Goal: Information Seeking & Learning: Learn about a topic

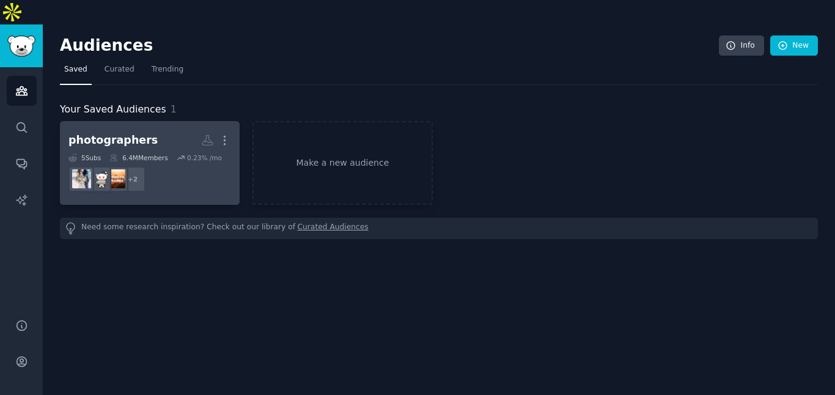
click at [147, 162] on dd "+ 2" at bounding box center [149, 179] width 163 height 34
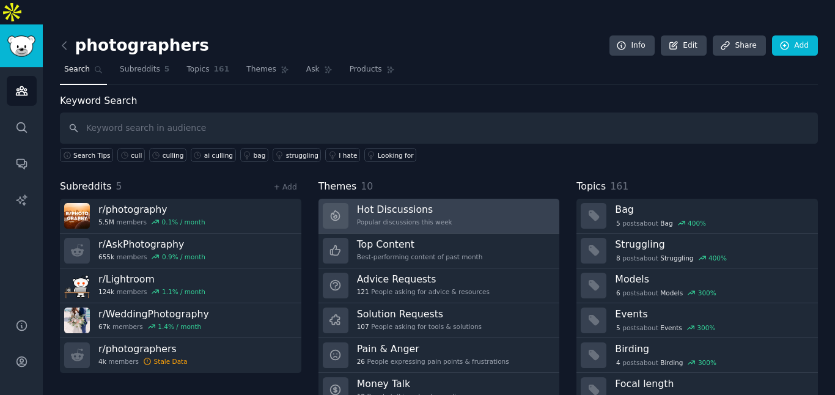
click at [451, 199] on link "Hot Discussions Popular discussions this week" at bounding box center [438, 216] width 241 height 35
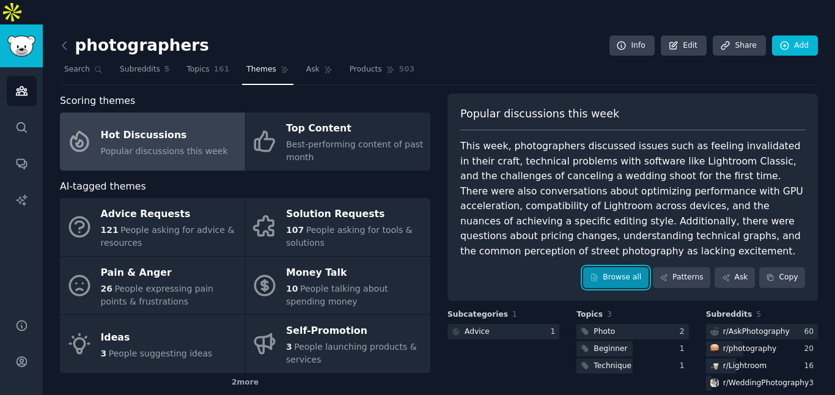
click at [638, 267] on link "Browse all" at bounding box center [615, 277] width 65 height 21
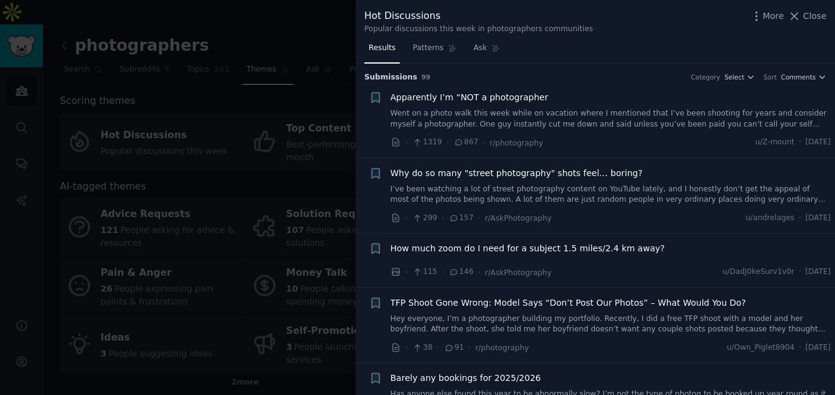
click at [701, 116] on link "Went on a photo walk this week while on vacation where I mentioned that I’ve be…" at bounding box center [610, 118] width 440 height 21
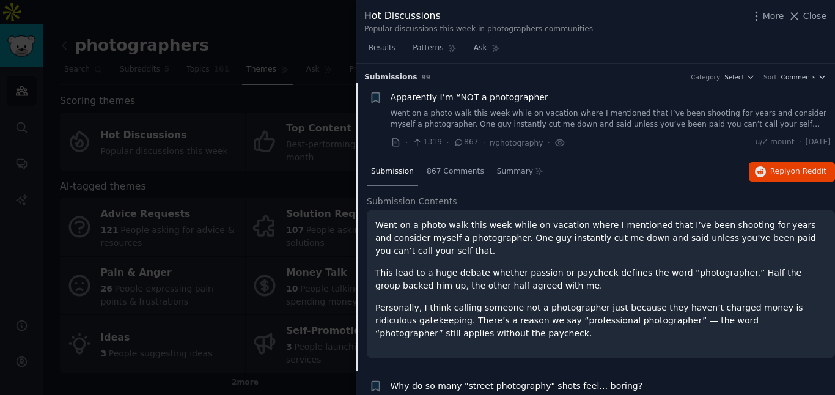
scroll to position [20, 0]
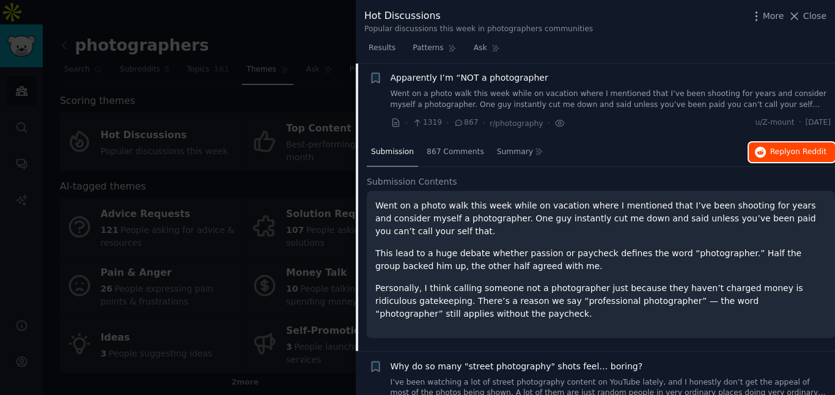
click at [794, 156] on span "on Reddit" at bounding box center [808, 151] width 35 height 9
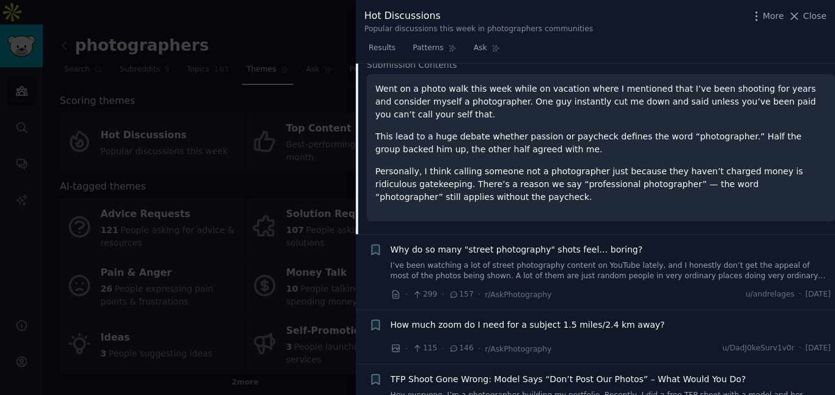
scroll to position [142, 0]
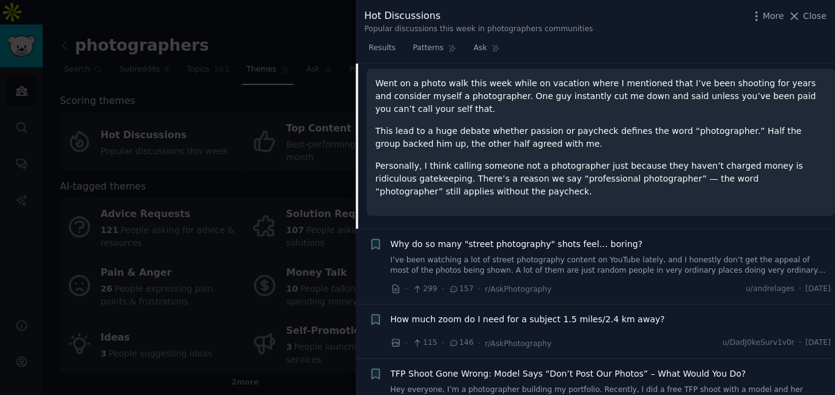
click at [541, 265] on link "I’ve been watching a lot of street photography content on YouTube lately, and I…" at bounding box center [610, 265] width 440 height 21
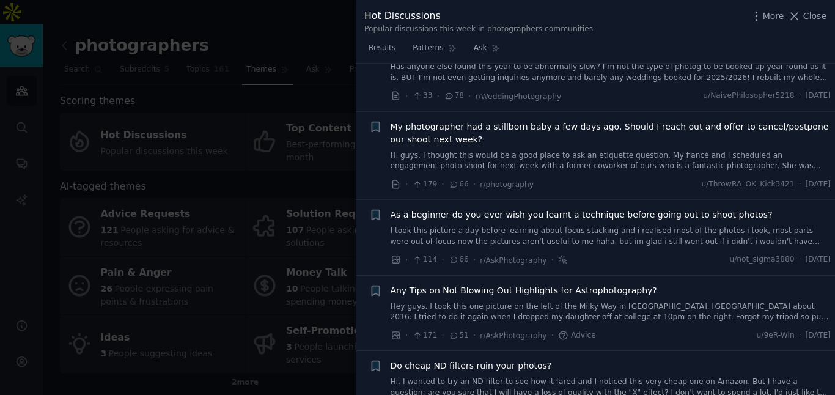
scroll to position [603, 0]
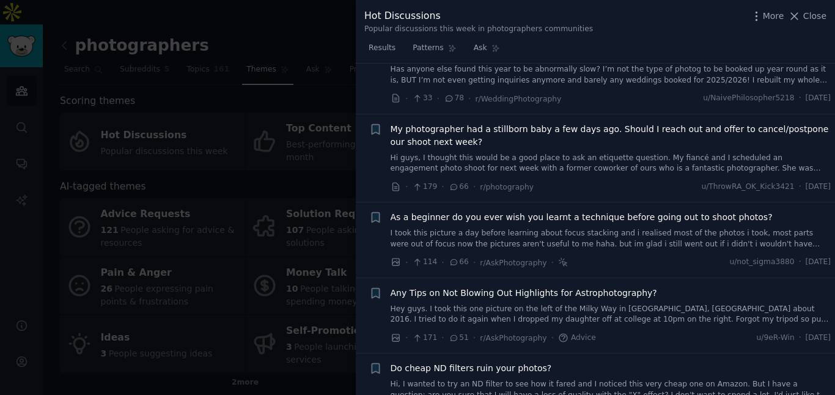
click at [254, 73] on div at bounding box center [417, 197] width 835 height 395
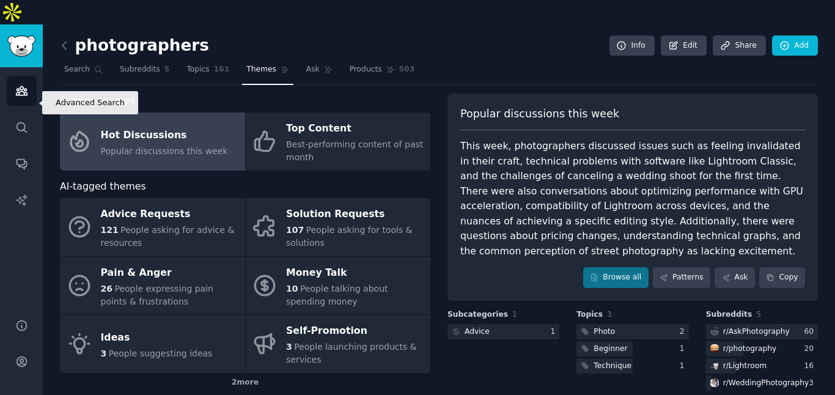
click at [4, 102] on div "Audiences Search Conversations AI Reports" at bounding box center [21, 185] width 43 height 236
click at [38, 104] on div "Audiences Search Conversations AI Reports" at bounding box center [21, 185] width 43 height 236
click at [29, 112] on link "Search" at bounding box center [22, 127] width 30 height 30
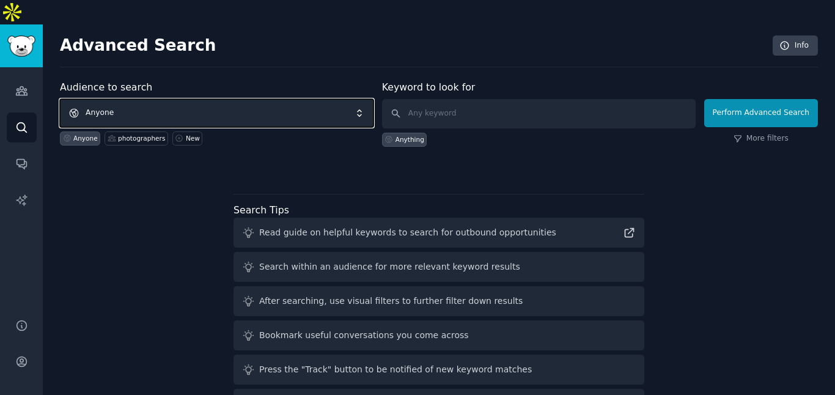
click at [123, 99] on span "Anyone" at bounding box center [216, 113] width 313 height 28
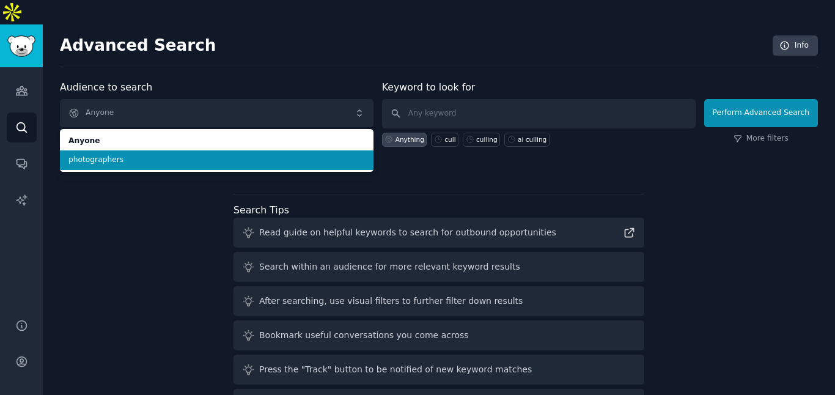
click at [178, 150] on li "photographers" at bounding box center [216, 160] width 313 height 20
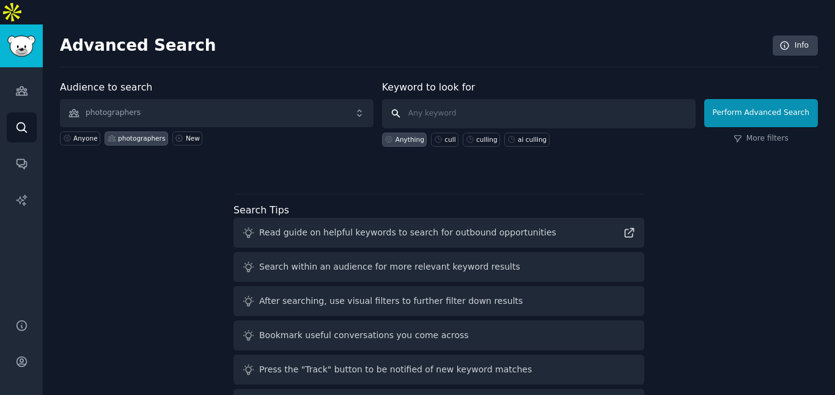
click at [423, 99] on input "text" at bounding box center [538, 113] width 313 height 29
type input "culling"
click at [484, 135] on div "culling" at bounding box center [486, 139] width 21 height 9
click at [800, 99] on button "Perform Advanced Search" at bounding box center [761, 113] width 114 height 28
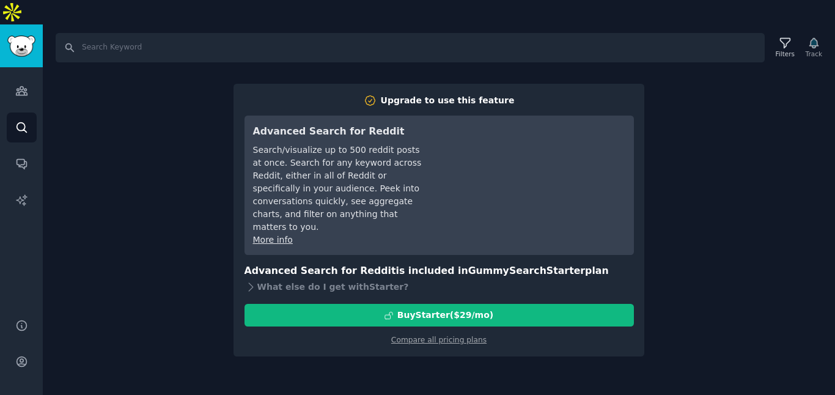
click at [687, 75] on div "Search Filters Track Upgrade to use this feature Advanced Search for Reddit Sea…" at bounding box center [439, 221] width 792 height 395
click at [20, 87] on icon "Sidebar" at bounding box center [21, 91] width 11 height 9
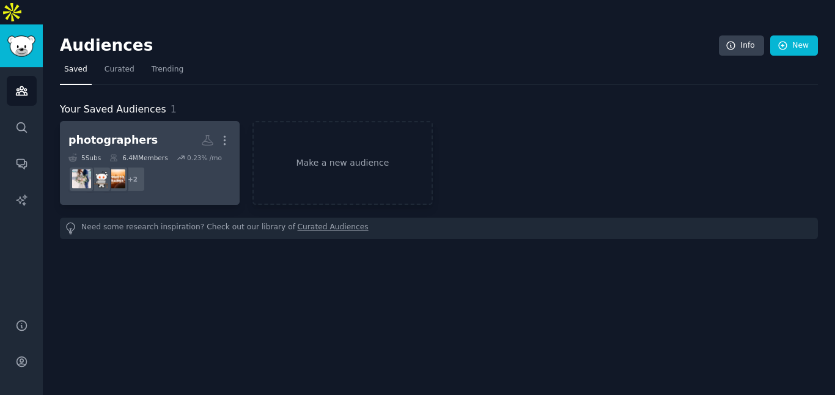
click at [147, 162] on dd "r/photographers, r/AskPhotography + 2" at bounding box center [149, 179] width 163 height 34
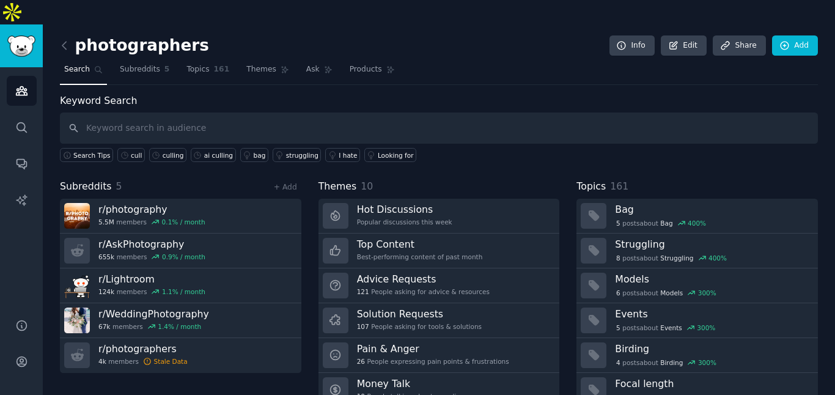
click at [217, 112] on input "text" at bounding box center [439, 127] width 758 height 31
type input "culling"
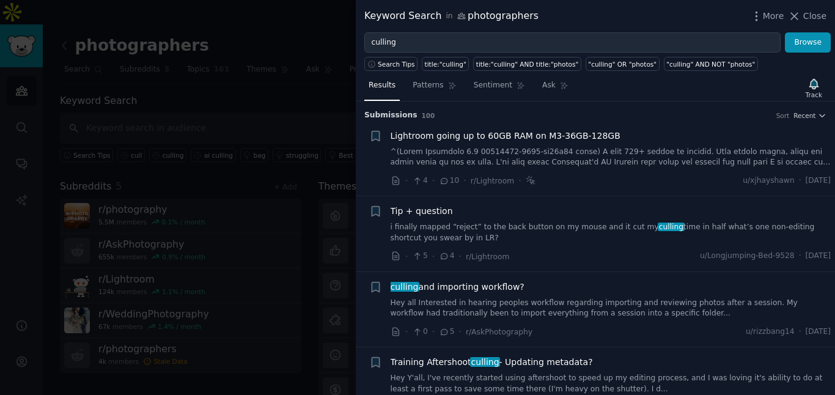
click at [565, 170] on div "Lightroom going up to 60GB RAM on M3-36GB-128GB · 4 · 10 · r/Lightroom · u/xjha…" at bounding box center [610, 159] width 440 height 58
click at [577, 253] on div "· 5 · 4 · r/Lightroom u/Longjumping-Bed-9528 · [DATE]" at bounding box center [610, 256] width 440 height 13
click at [590, 235] on link "i finally mapped “reject” to the back button on my mouse and it cut my culling …" at bounding box center [610, 232] width 440 height 21
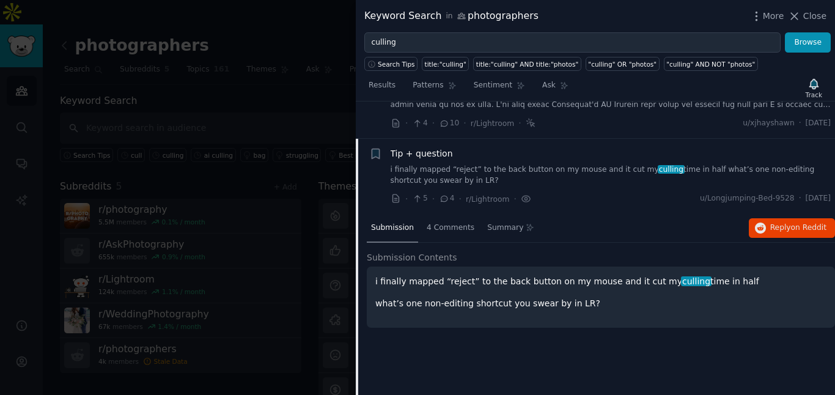
scroll to position [95, 0]
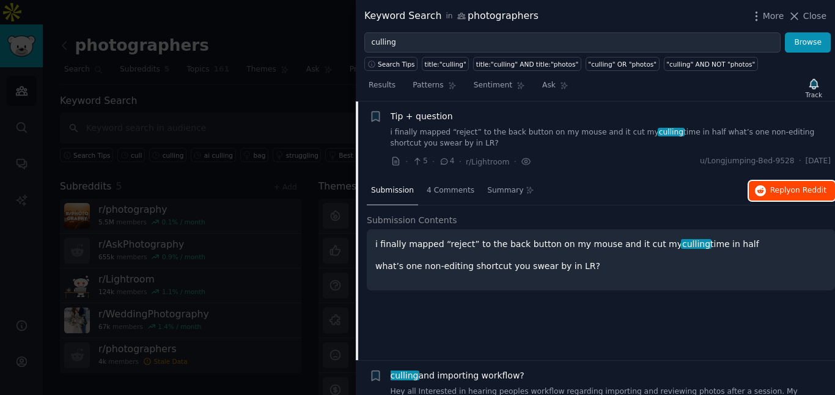
click at [791, 189] on span "on Reddit" at bounding box center [808, 190] width 35 height 9
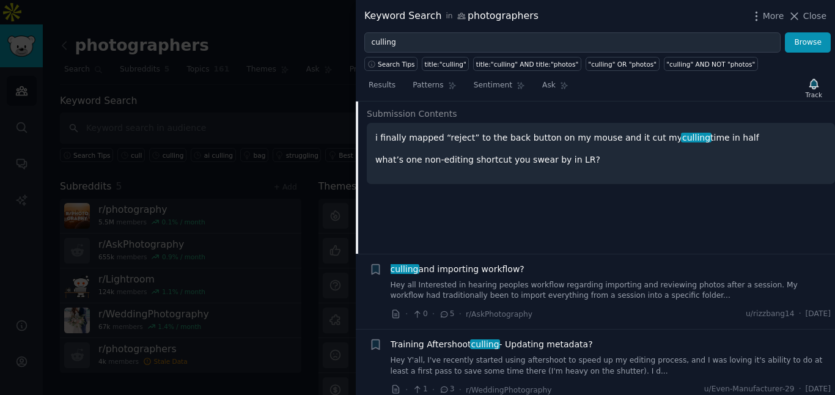
scroll to position [235, 0]
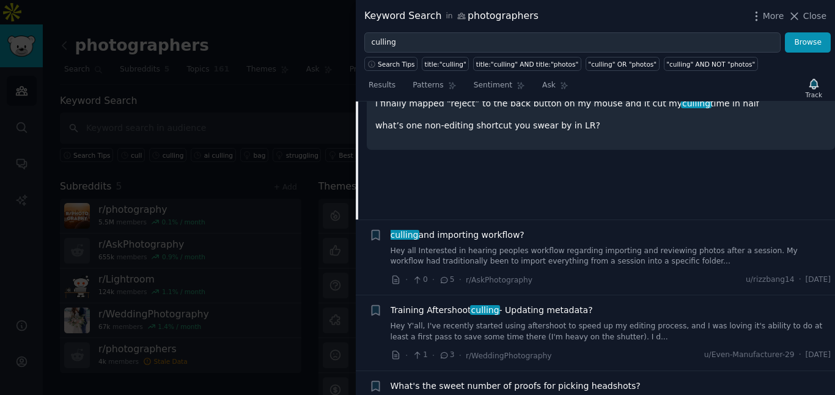
click at [557, 258] on link "Hey all Interested in hearing peoples workflow regarding importing and reviewin…" at bounding box center [610, 256] width 440 height 21
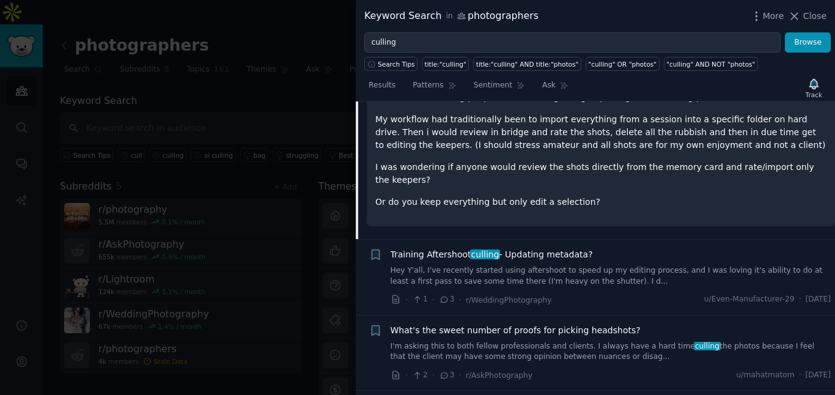
scroll to position [353, 0]
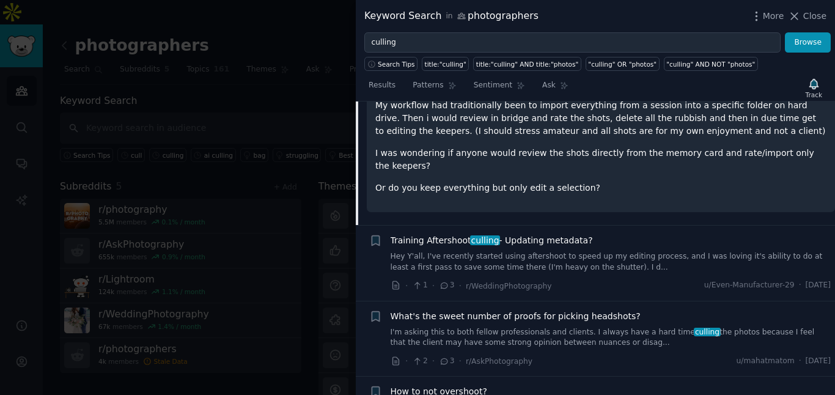
click at [587, 257] on link "Hey Y'all, I've recently started using aftershoot to speed up my editing proces…" at bounding box center [610, 261] width 440 height 21
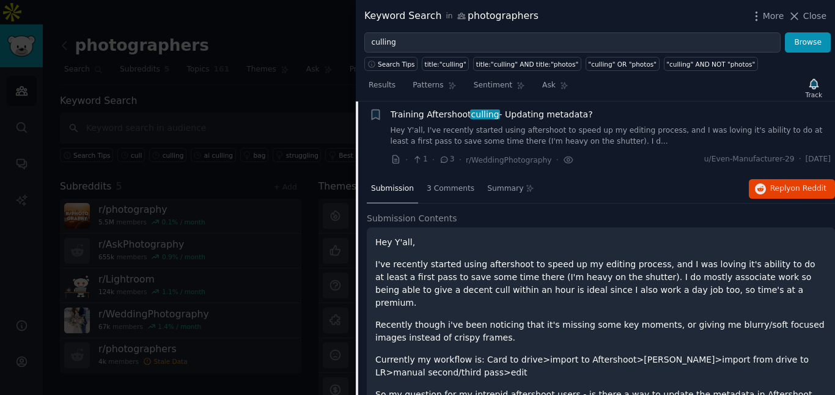
scroll to position [246, 0]
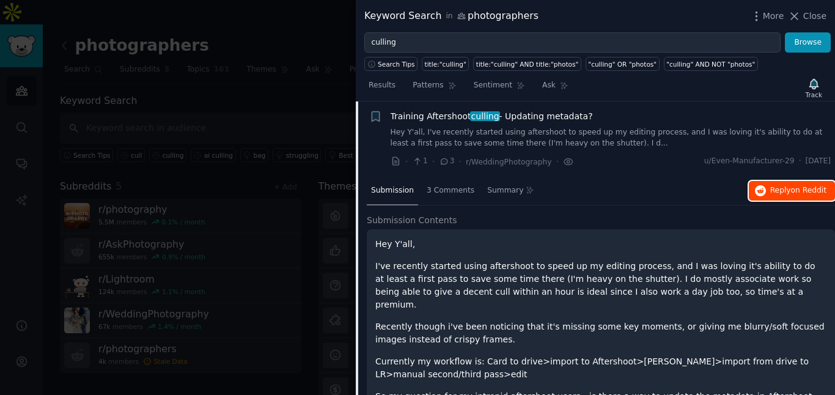
click at [791, 191] on span "on Reddit" at bounding box center [808, 190] width 35 height 9
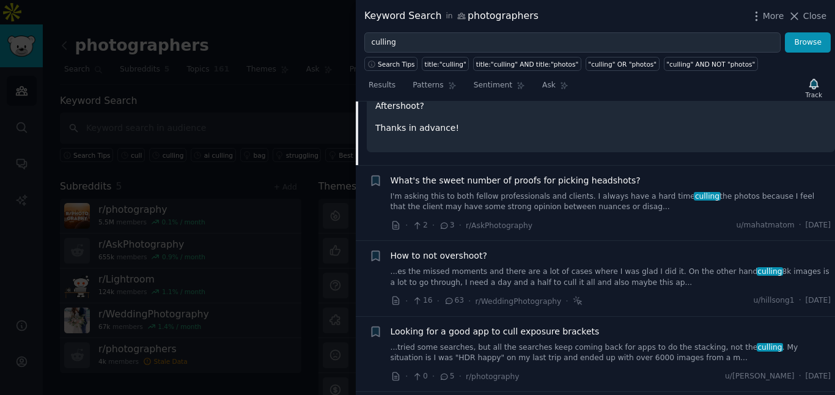
scroll to position [566, 0]
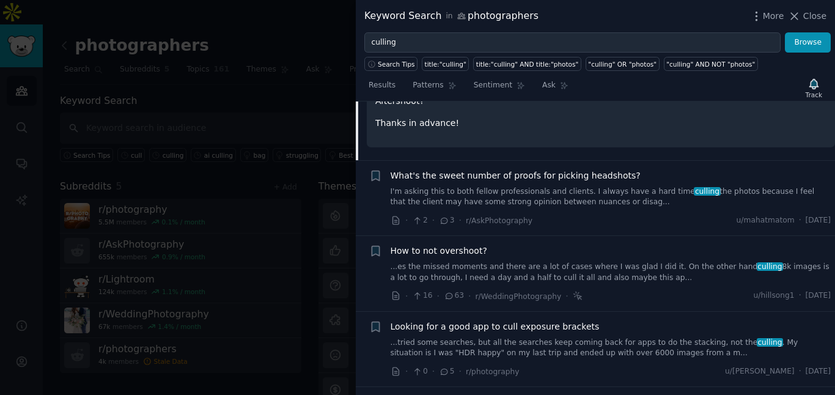
click at [544, 186] on link "I'm asking this to both fellow professionals and clients. I always have a hard …" at bounding box center [610, 196] width 440 height 21
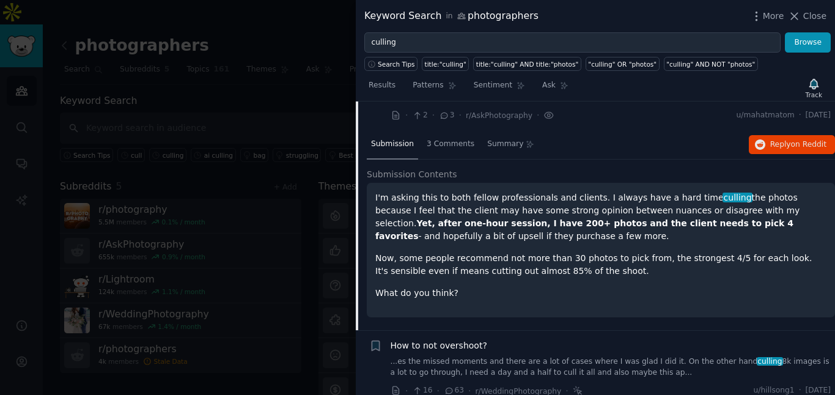
scroll to position [321, 0]
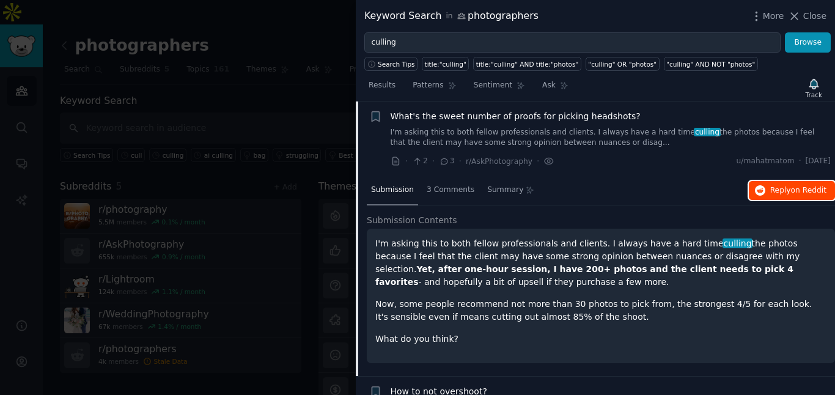
click at [763, 181] on button "Reply on Reddit" at bounding box center [791, 191] width 86 height 20
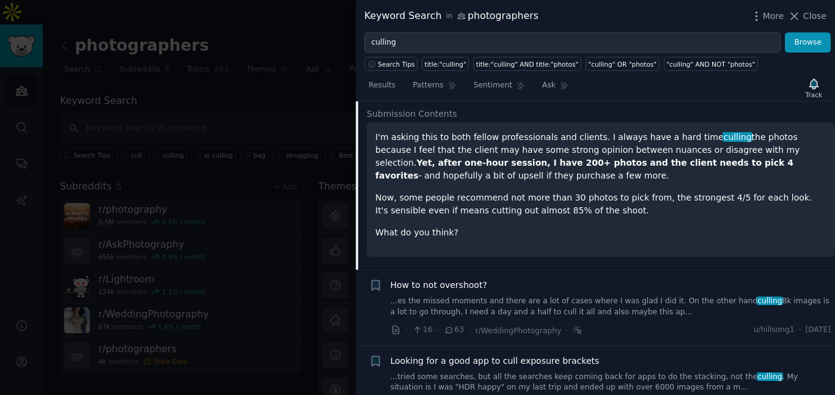
scroll to position [482, 0]
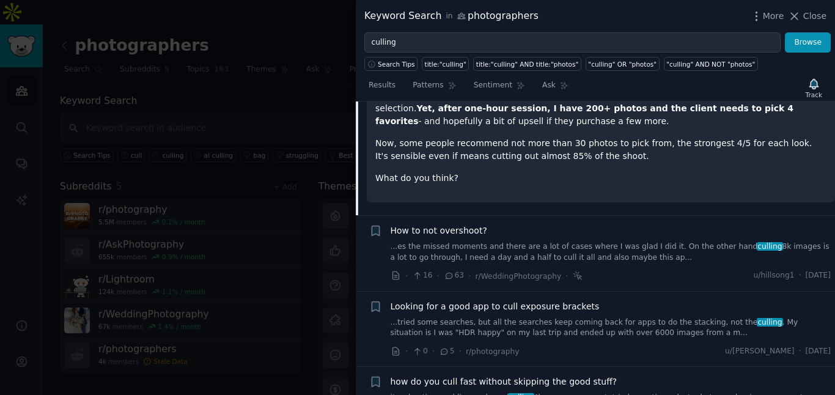
click at [582, 239] on div "How to not overshoot? ...es the missed moments and there are a lot of cases whe…" at bounding box center [610, 243] width 440 height 38
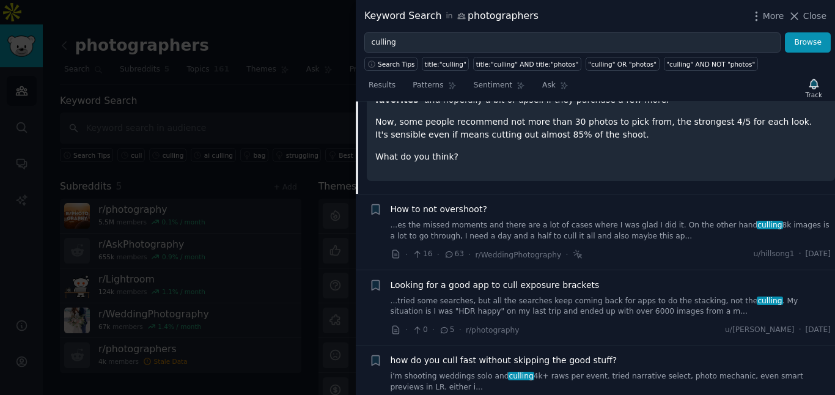
scroll to position [523, 0]
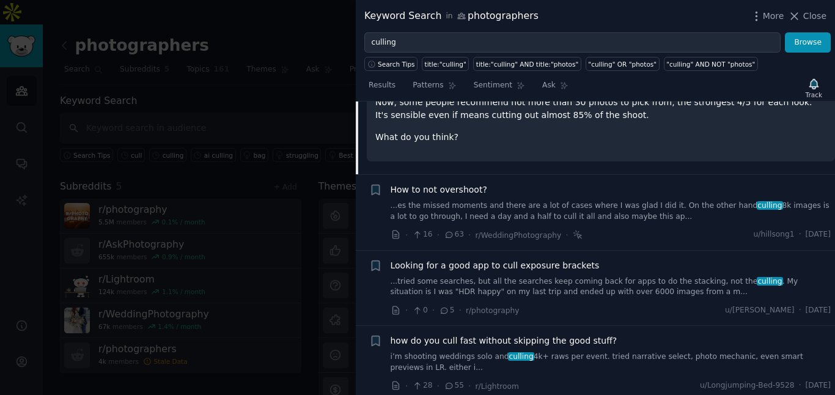
click at [601, 274] on div "Looking for a good app to cull exposure brackets ...tried some searches, but al…" at bounding box center [610, 278] width 440 height 38
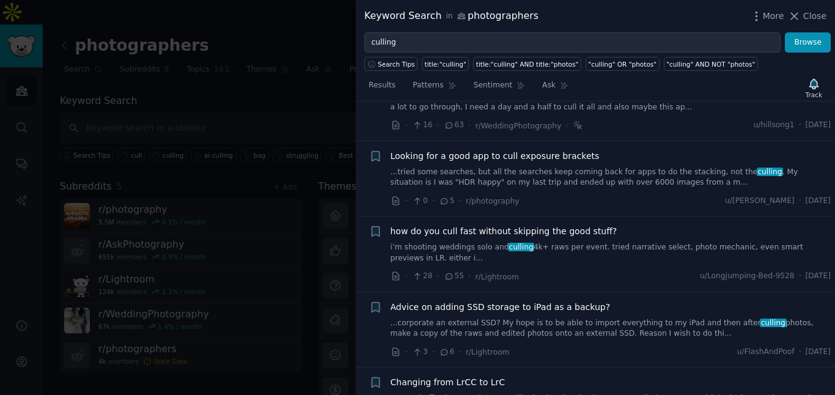
scroll to position [638, 0]
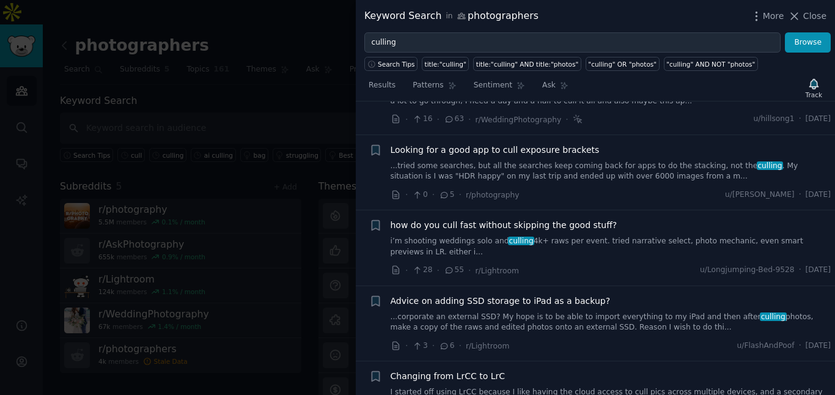
click at [593, 244] on link "i’m shooting weddings solo and culling 4k+ raws per event. tried narrative sele…" at bounding box center [610, 246] width 440 height 21
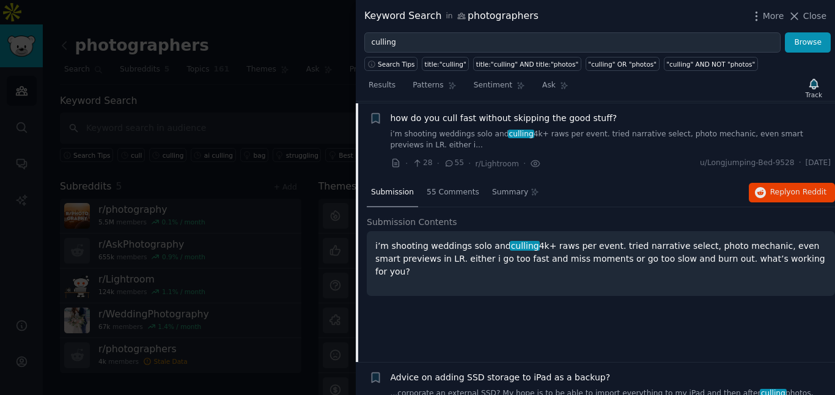
scroll to position [547, 0]
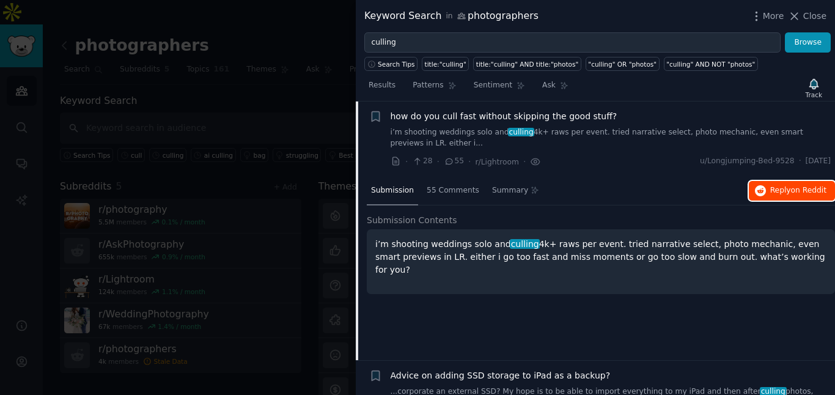
click at [777, 188] on span "Reply on Reddit" at bounding box center [798, 190] width 56 height 11
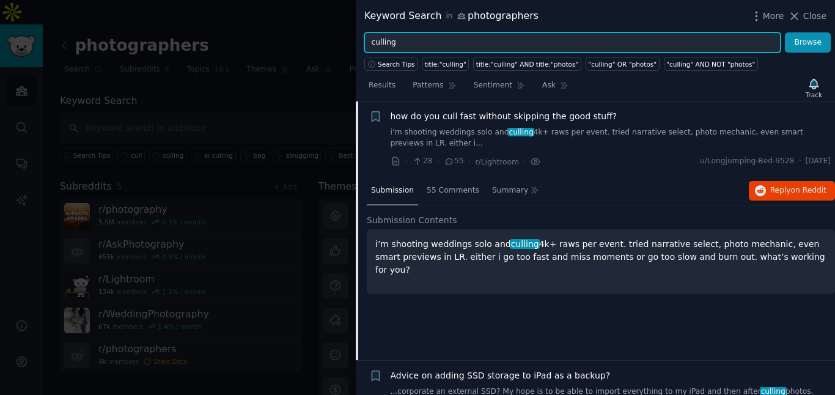
click at [447, 32] on input "culling" at bounding box center [572, 42] width 416 height 21
drag, startPoint x: 446, startPoint y: 37, endPoint x: 390, endPoint y: 37, distance: 56.2
click at [390, 37] on input "culling" at bounding box center [572, 42] width 416 height 21
type input "c"
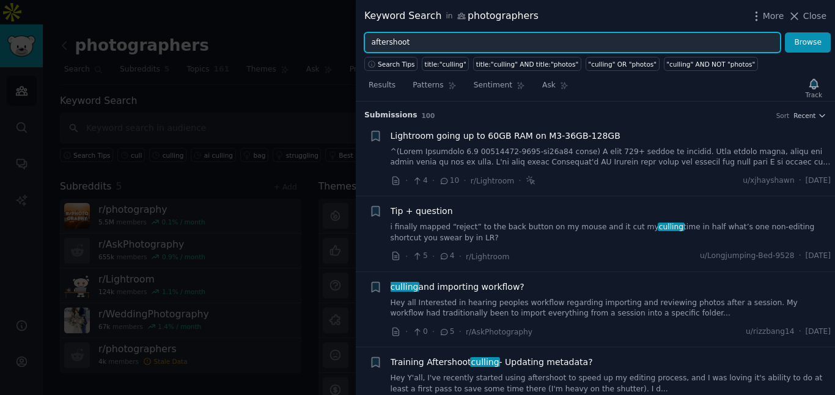
type input "aftershoot"
click at [784, 32] on button "Browse" at bounding box center [807, 42] width 46 height 21
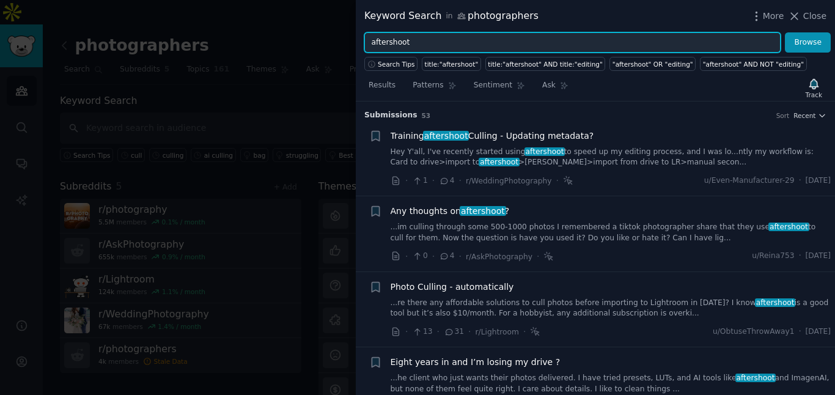
drag, startPoint x: 423, startPoint y: 42, endPoint x: 312, endPoint y: 42, distance: 111.8
click at [312, 42] on div "Keyword Search in photographers More Close aftershoot Browse Search Tips title:…" at bounding box center [417, 197] width 835 height 395
click at [784, 32] on button "Browse" at bounding box center [807, 42] width 46 height 21
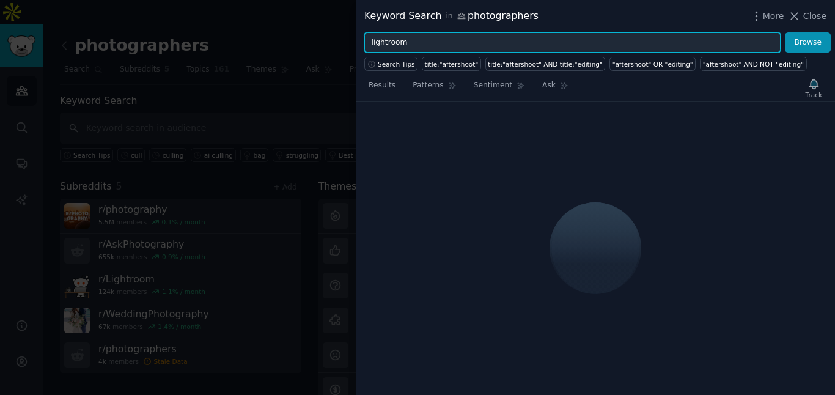
type input "lightroom"
click at [784, 32] on button "Browse" at bounding box center [807, 42] width 46 height 21
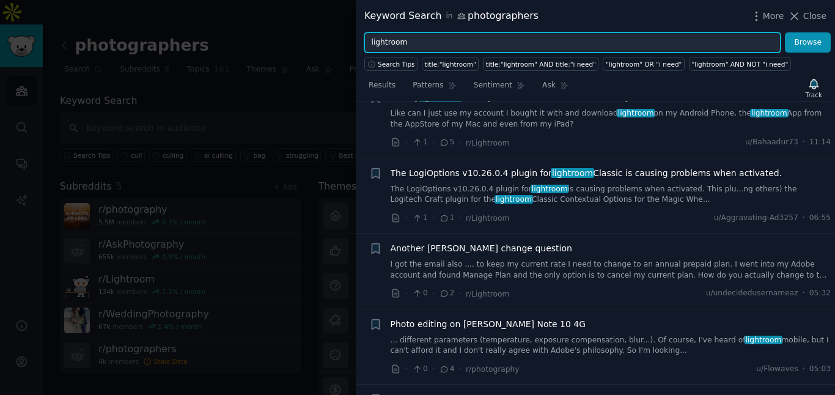
scroll to position [0, 0]
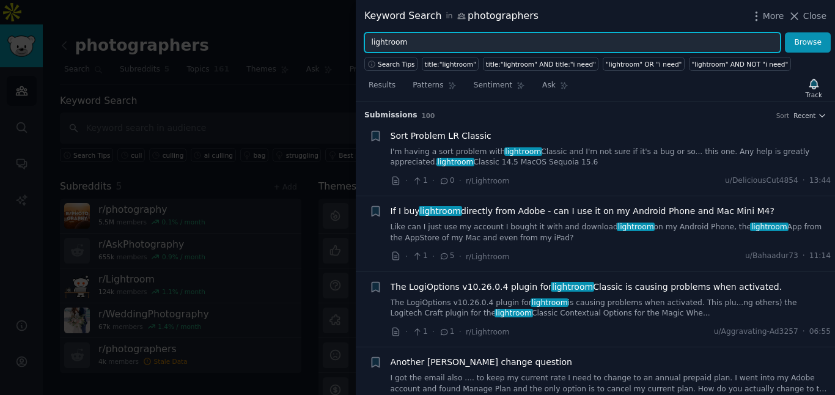
drag, startPoint x: 417, startPoint y: 41, endPoint x: 369, endPoint y: 44, distance: 47.8
click at [369, 44] on input "lightroom" at bounding box center [572, 42] width 416 height 21
type input "e"
type input "ai"
click at [784, 32] on button "Browse" at bounding box center [807, 42] width 46 height 21
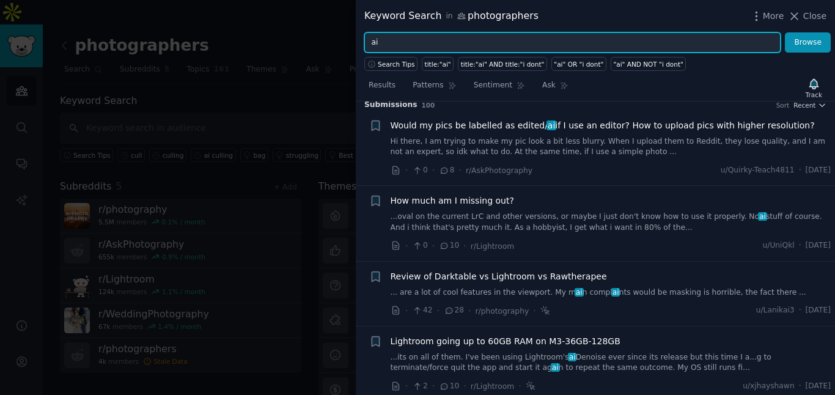
scroll to position [31, 0]
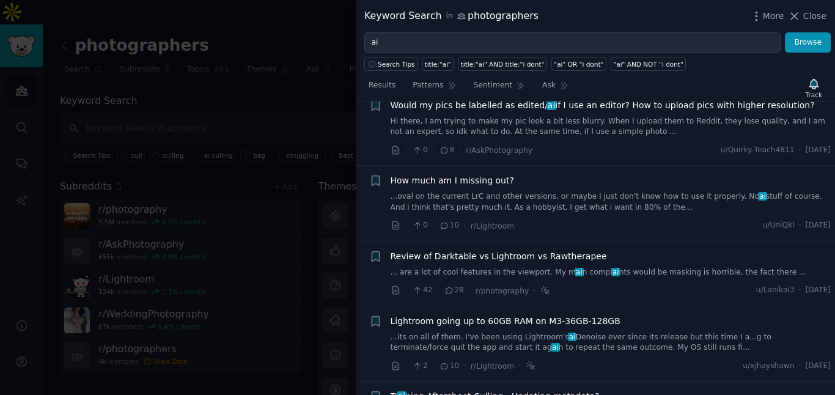
click at [507, 205] on link "...oval on the current LrC and other versions, or maybe I just don't know how t…" at bounding box center [610, 201] width 440 height 21
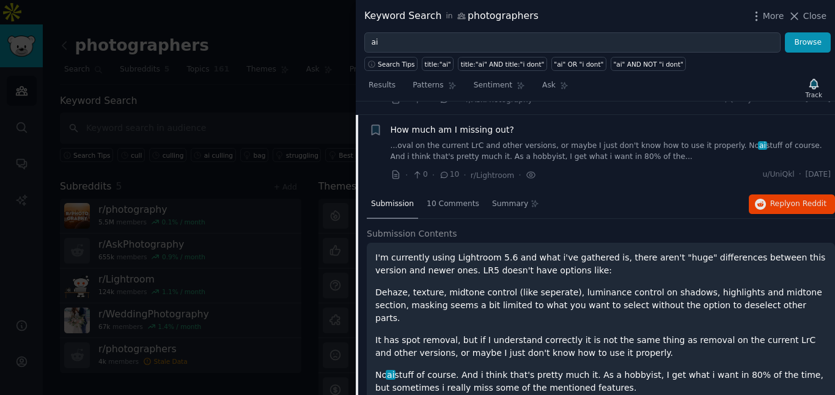
scroll to position [95, 0]
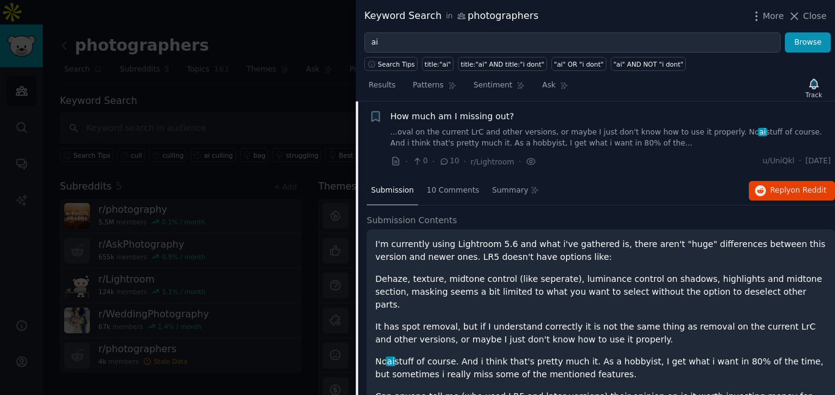
click at [511, 127] on link "...oval on the current LrC and other versions, or maybe I just don't know how t…" at bounding box center [610, 137] width 440 height 21
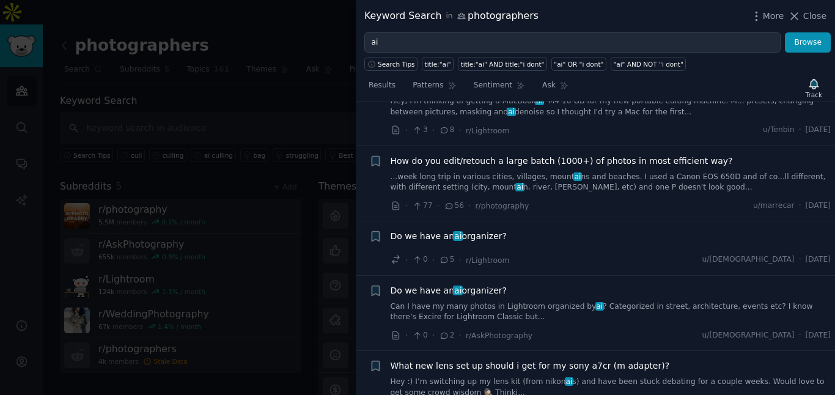
scroll to position [550, 0]
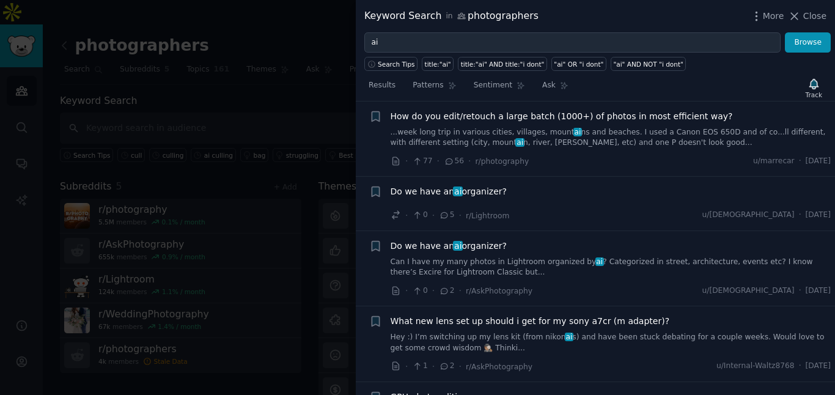
click at [539, 272] on link "Can I have my many photos in Lightroom organized by ai ? Categorized in street,…" at bounding box center [610, 267] width 440 height 21
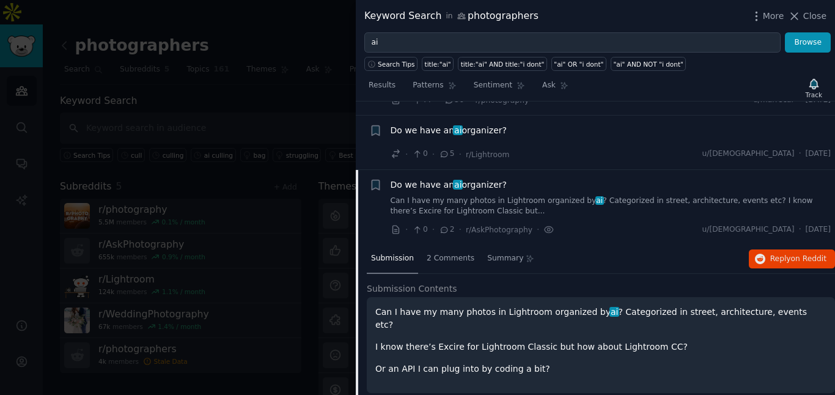
scroll to position [679, 0]
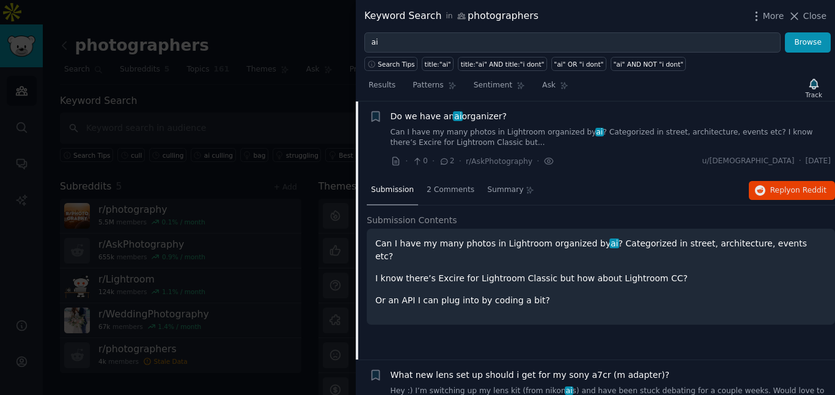
click at [595, 153] on div "Do we have an ai organizer? Can I have my many photos in Lightroom organized by…" at bounding box center [610, 139] width 440 height 58
click at [622, 128] on link "Can I have my many photos in Lightroom organized by ai ? Categorized in street,…" at bounding box center [610, 137] width 440 height 21
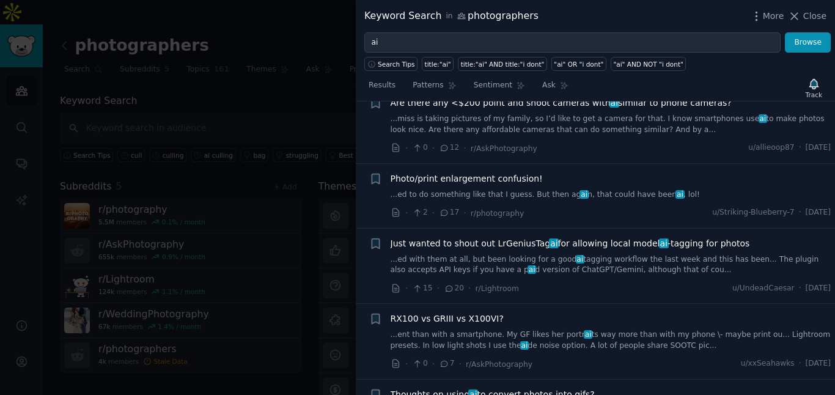
scroll to position [939, 0]
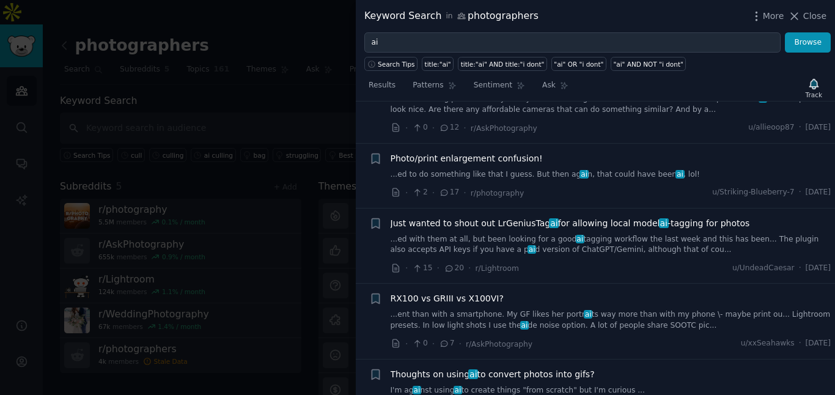
click at [216, 163] on div at bounding box center [417, 197] width 835 height 395
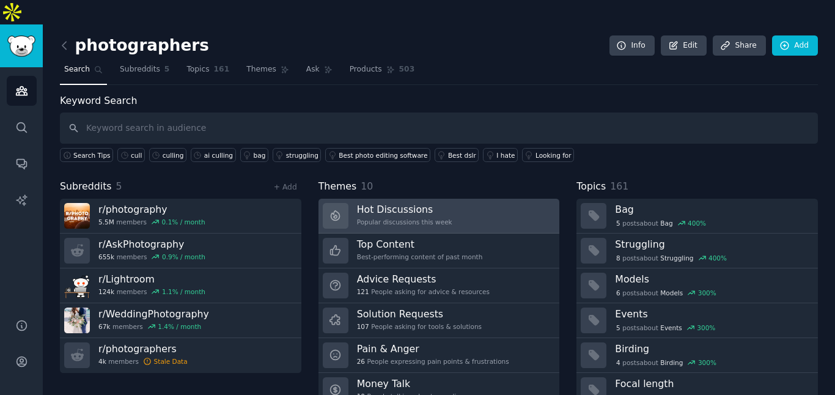
click at [398, 203] on div "Hot Discussions Popular discussions this week" at bounding box center [404, 216] width 95 height 26
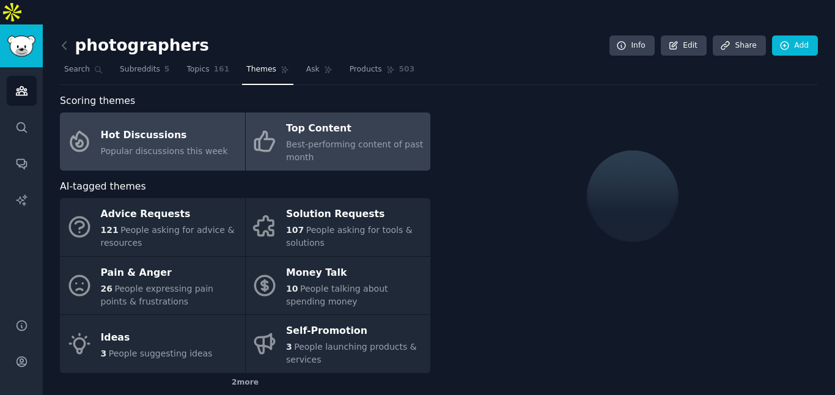
click at [330, 119] on div "Top Content" at bounding box center [355, 129] width 138 height 20
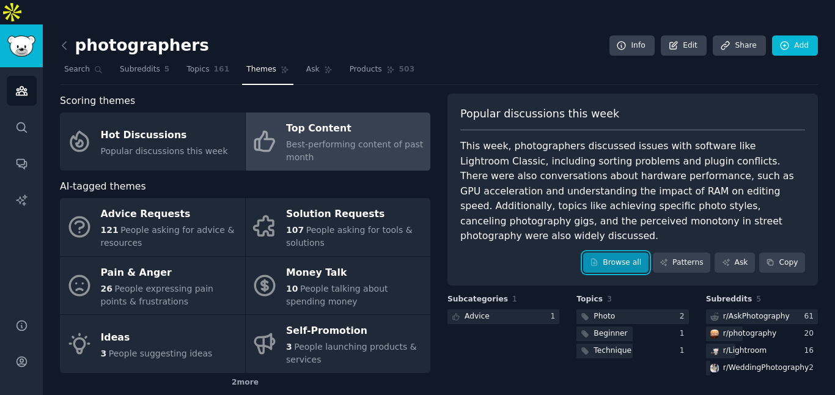
click at [623, 252] on link "Browse all" at bounding box center [615, 262] width 65 height 21
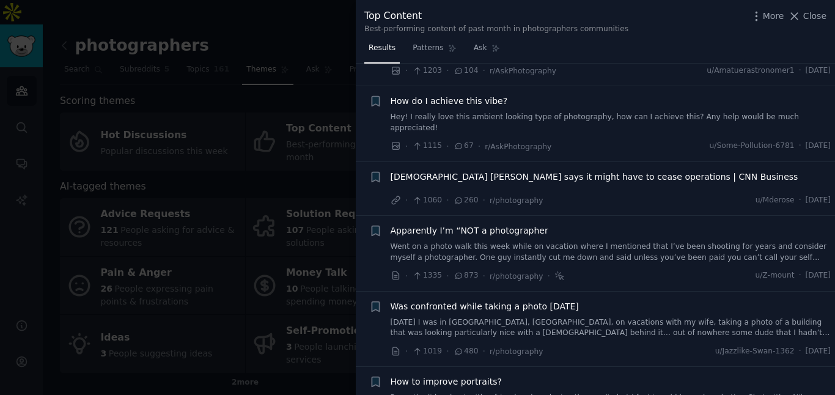
scroll to position [167, 0]
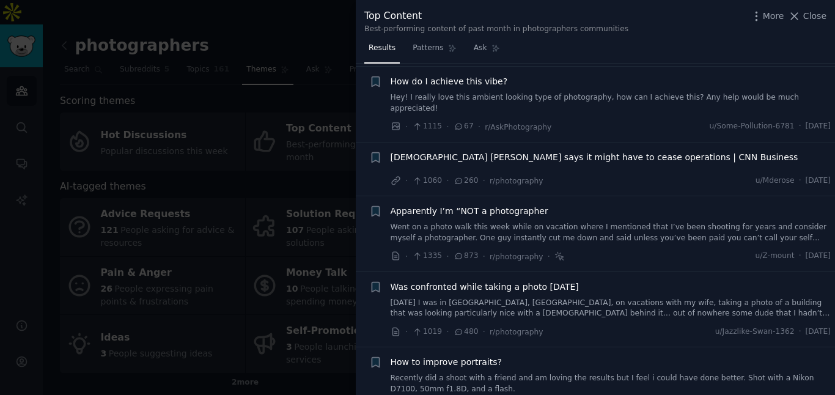
click at [480, 298] on link "[DATE] I was in [GEOGRAPHIC_DATA], [GEOGRAPHIC_DATA], on vacations with my wife…" at bounding box center [610, 308] width 440 height 21
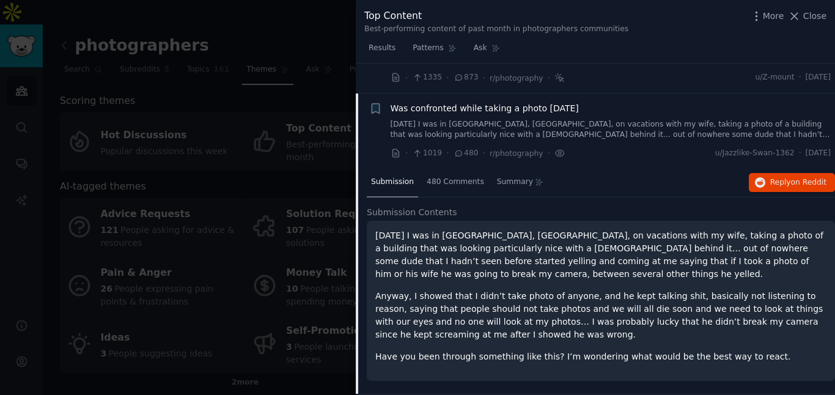
scroll to position [365, 0]
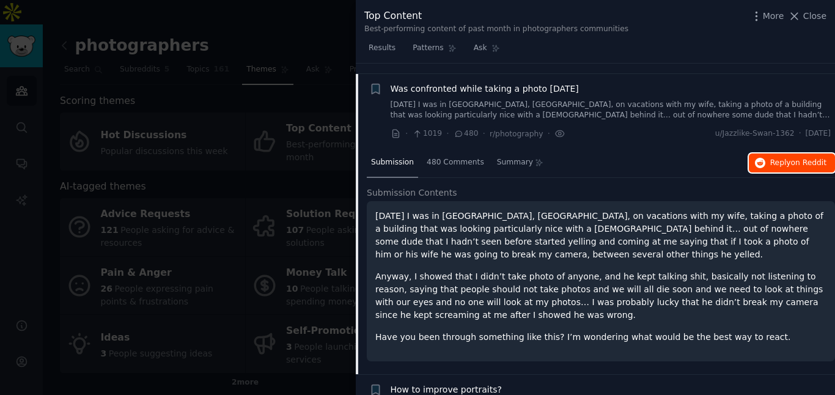
click at [770, 158] on span "Reply on Reddit" at bounding box center [798, 163] width 56 height 11
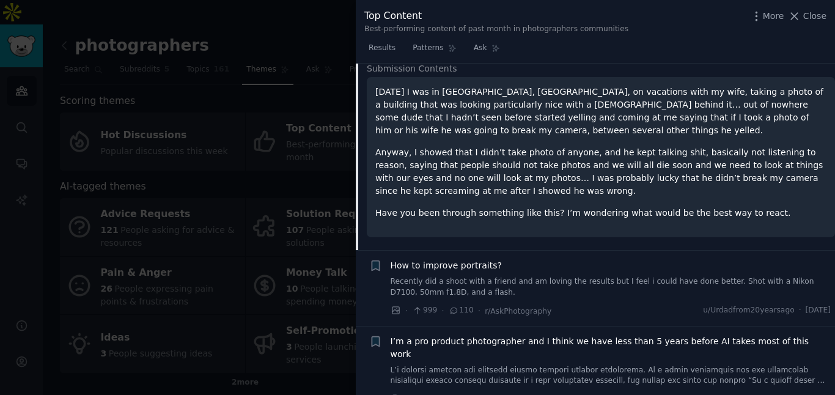
scroll to position [508, 0]
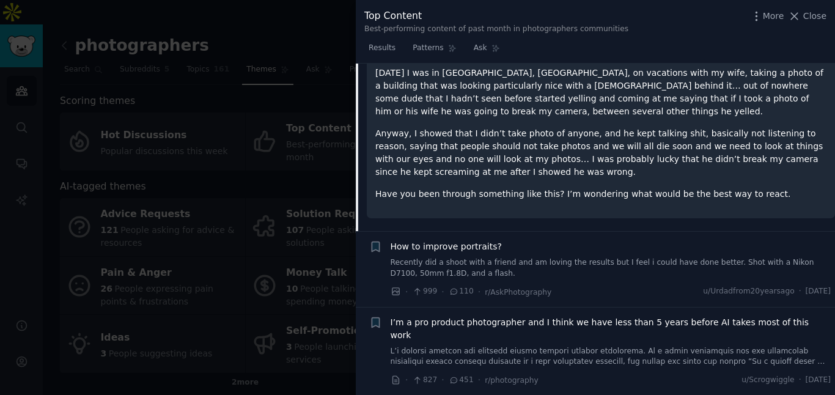
click at [500, 257] on link "Recently did a shoot with a friend and am loving the results but I feel i could…" at bounding box center [610, 267] width 440 height 21
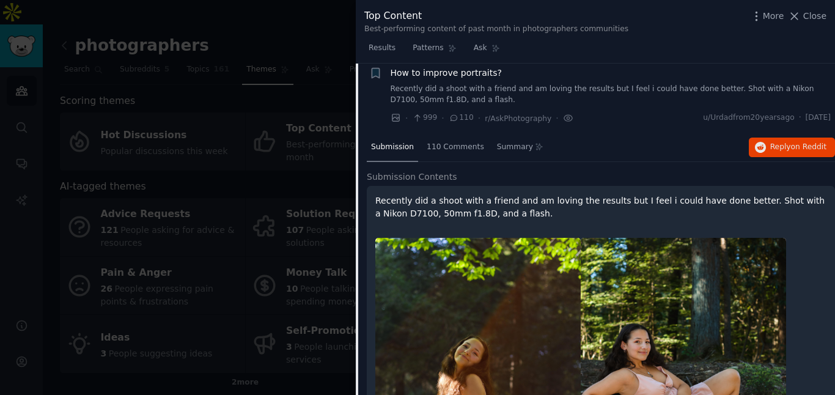
scroll to position [440, 0]
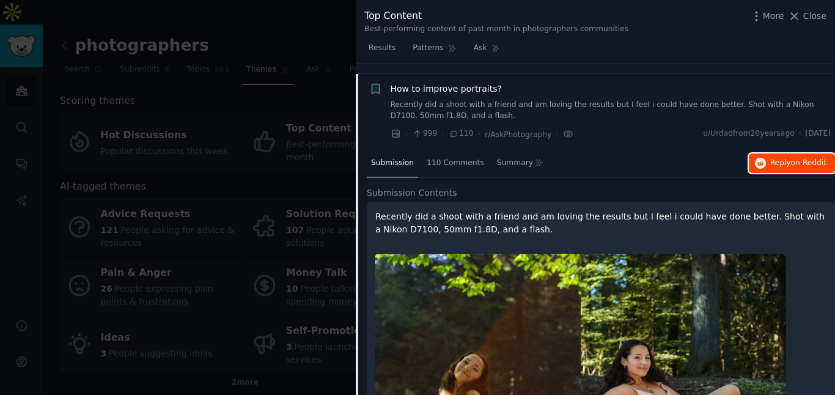
click at [787, 158] on span "Reply on Reddit" at bounding box center [798, 163] width 56 height 11
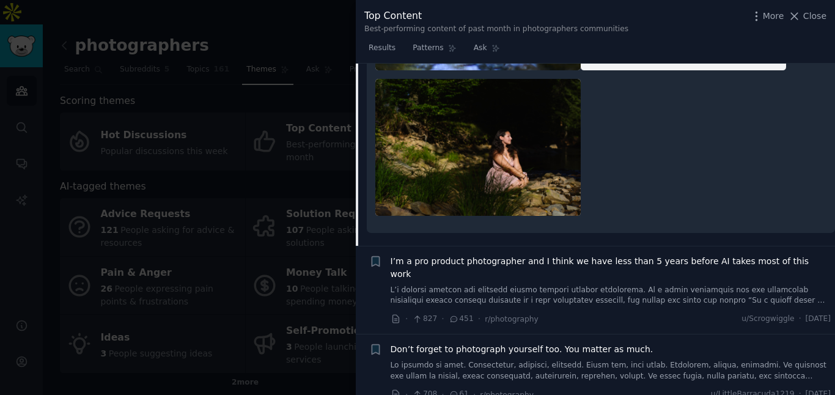
scroll to position [1251, 0]
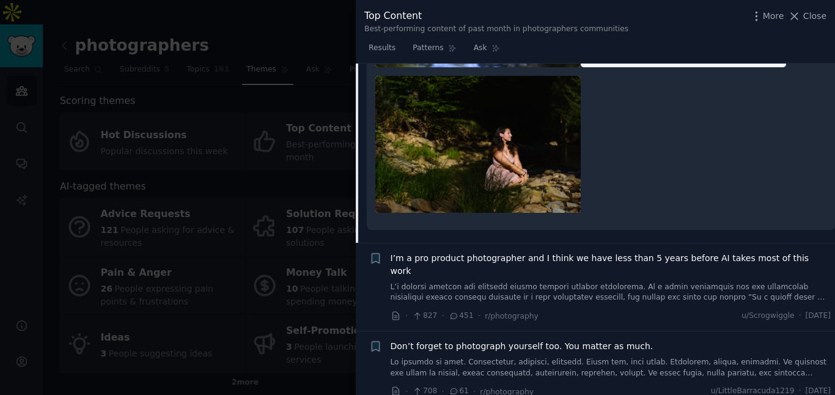
click at [586, 252] on span "I’m a pro product photographer and I think we have less than 5 years before AI …" at bounding box center [610, 265] width 440 height 26
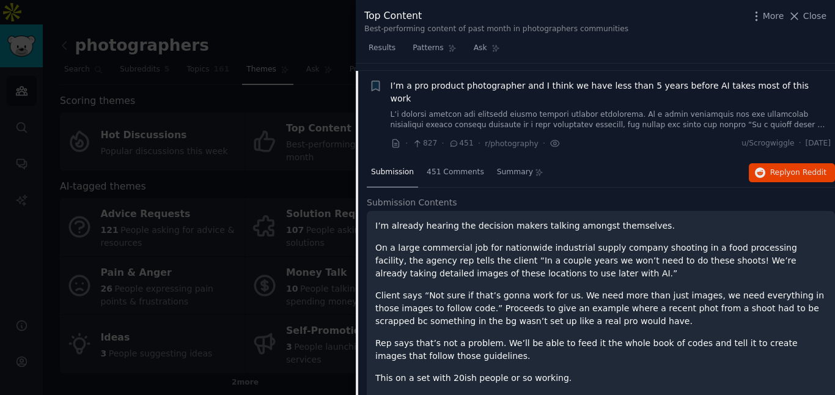
scroll to position [516, 0]
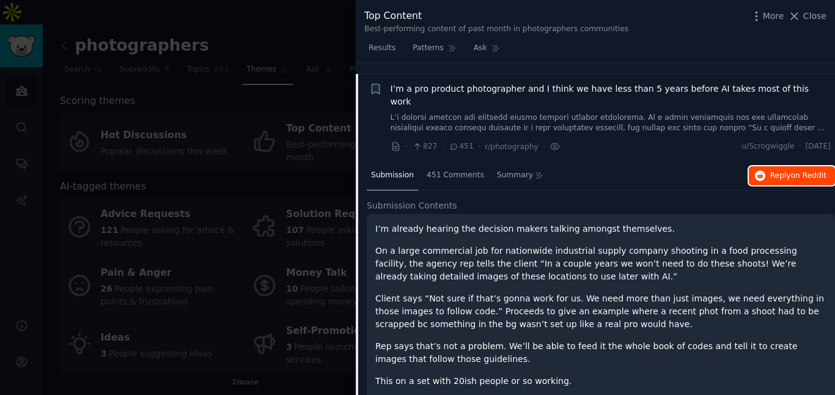
click at [775, 170] on span "Reply on Reddit" at bounding box center [798, 175] width 56 height 11
